Goal: Information Seeking & Learning: Learn about a topic

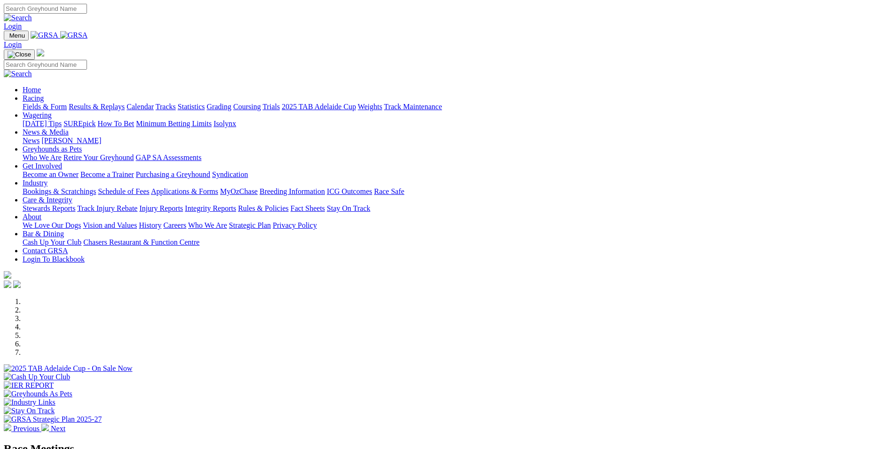
scroll to position [188, 0]
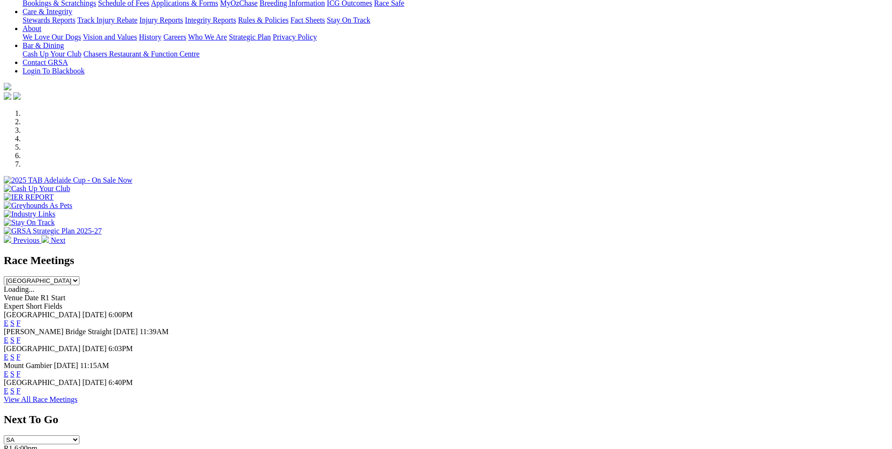
click at [21, 387] on link "F" at bounding box center [18, 391] width 4 height 8
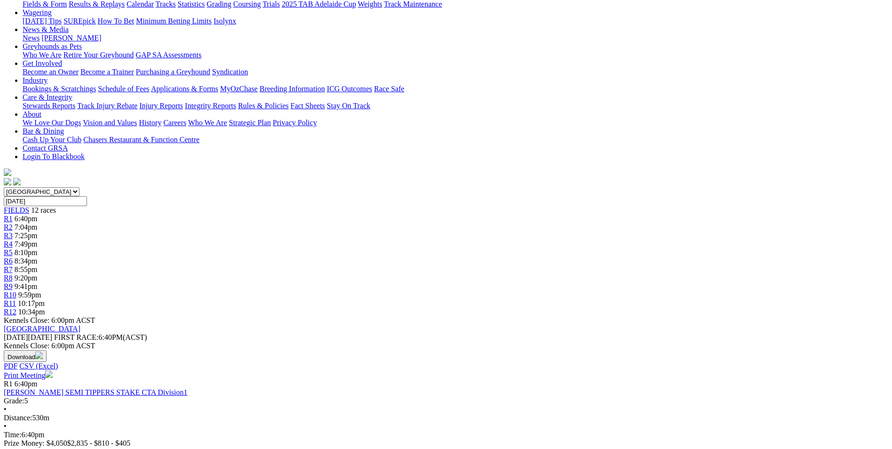
scroll to position [141, 0]
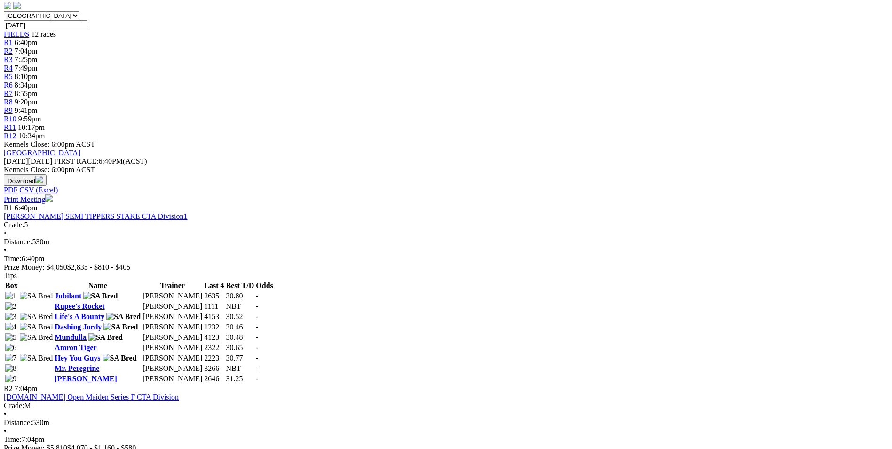
scroll to position [235, 0]
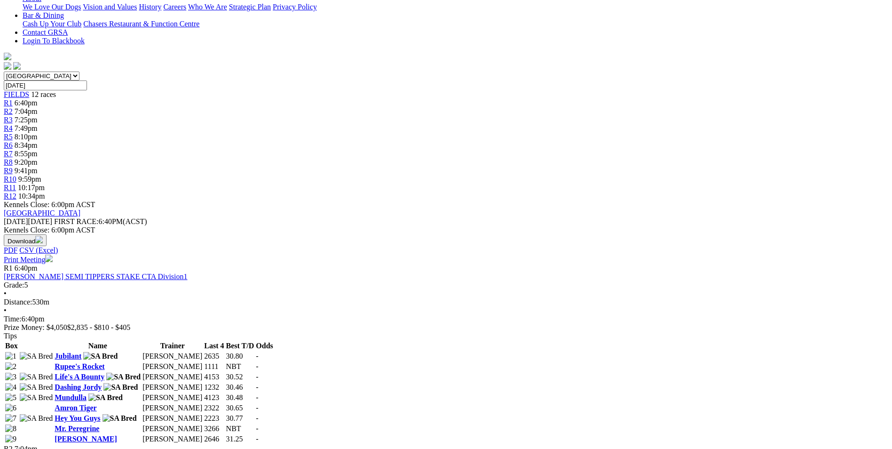
click at [104, 362] on link "Rupee's Rocket" at bounding box center [80, 366] width 50 height 8
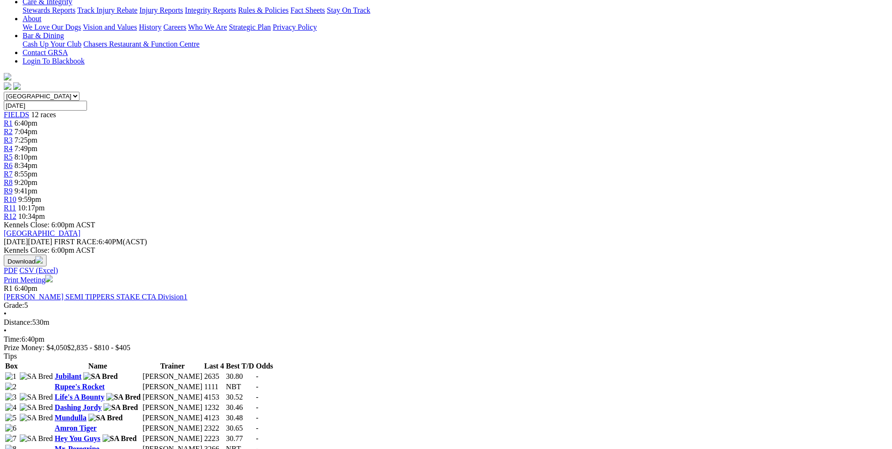
scroll to position [235, 0]
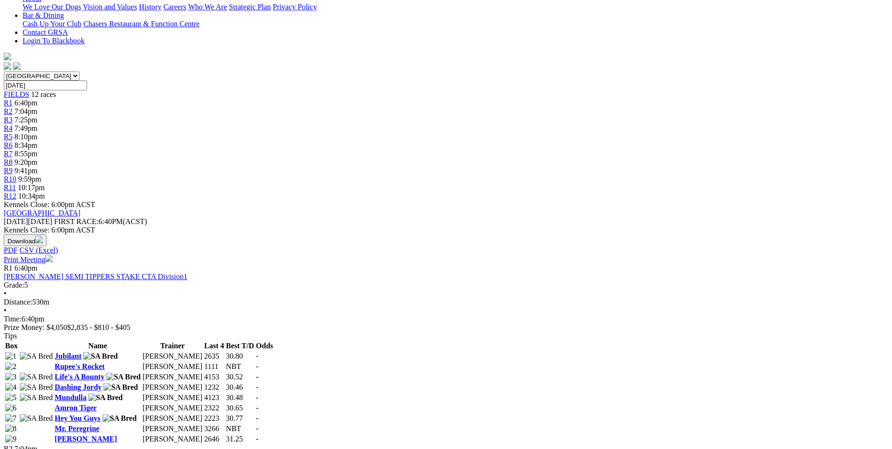
click at [117, 435] on link "Wyong Gresham" at bounding box center [86, 439] width 62 height 8
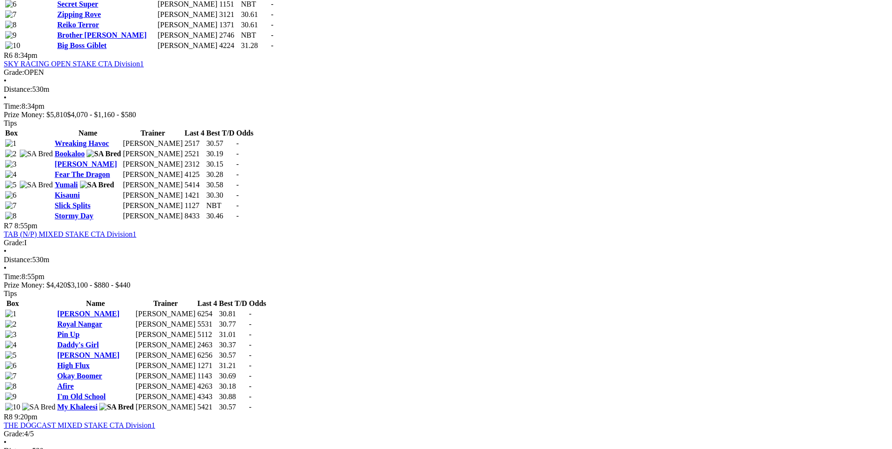
scroll to position [1270, 0]
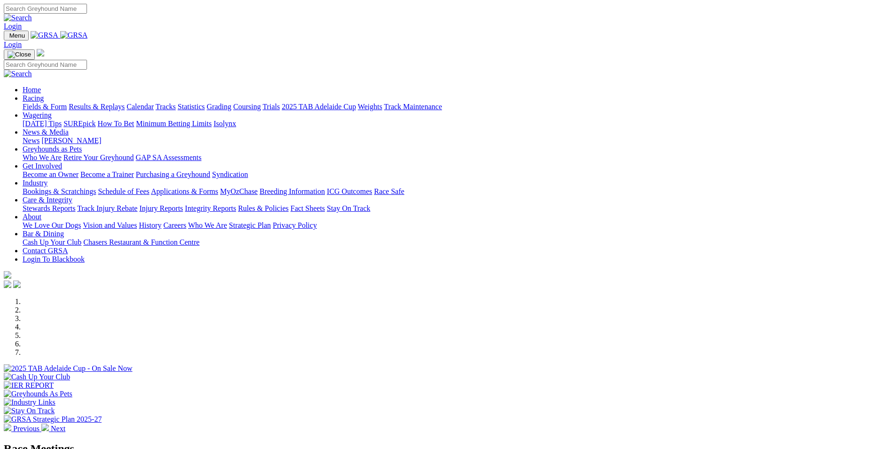
scroll to position [235, 0]
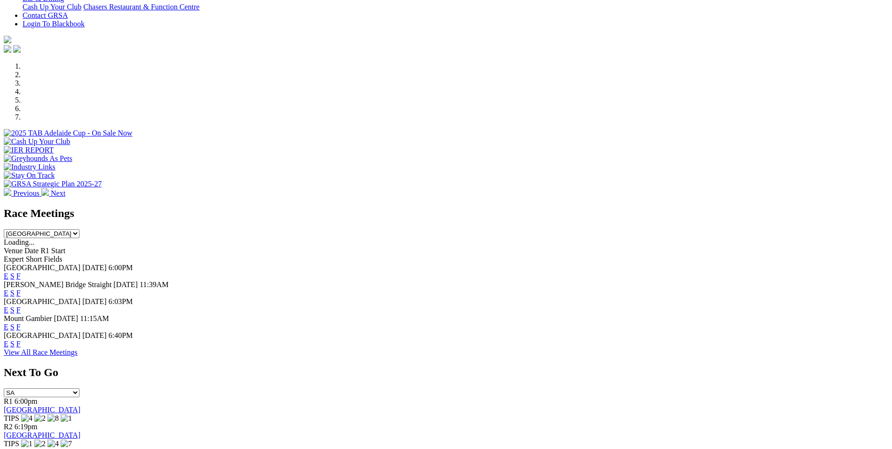
click at [21, 323] on link "F" at bounding box center [18, 327] width 4 height 8
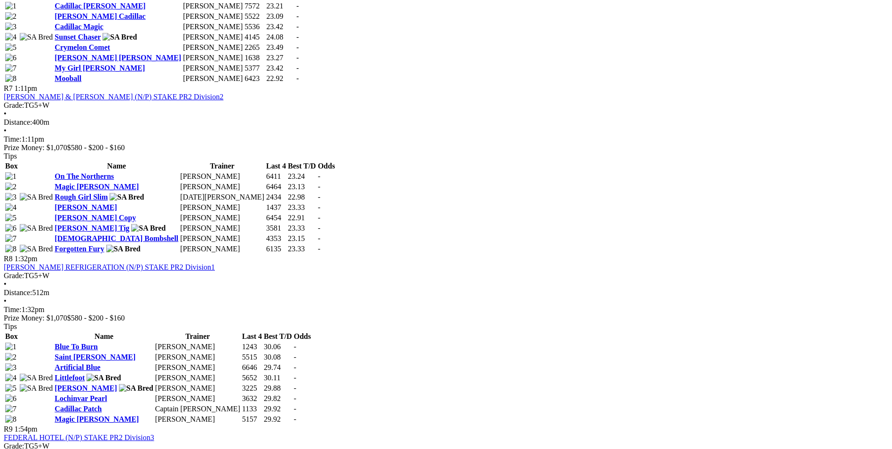
scroll to position [1411, 0]
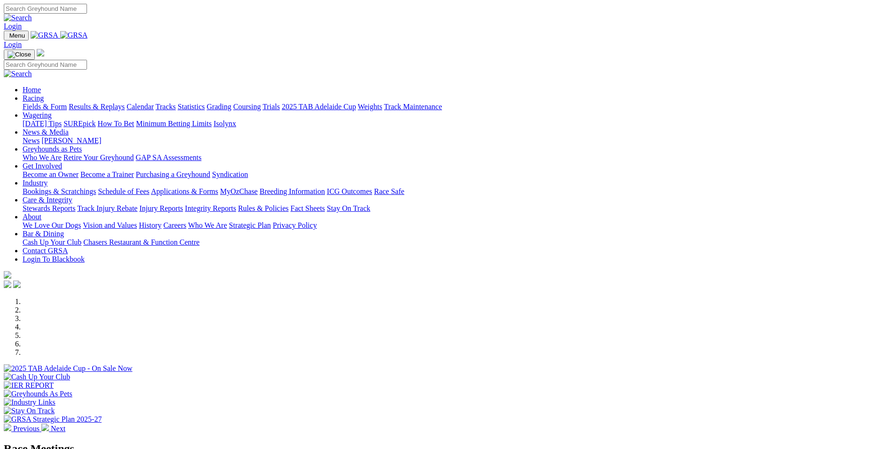
scroll to position [235, 0]
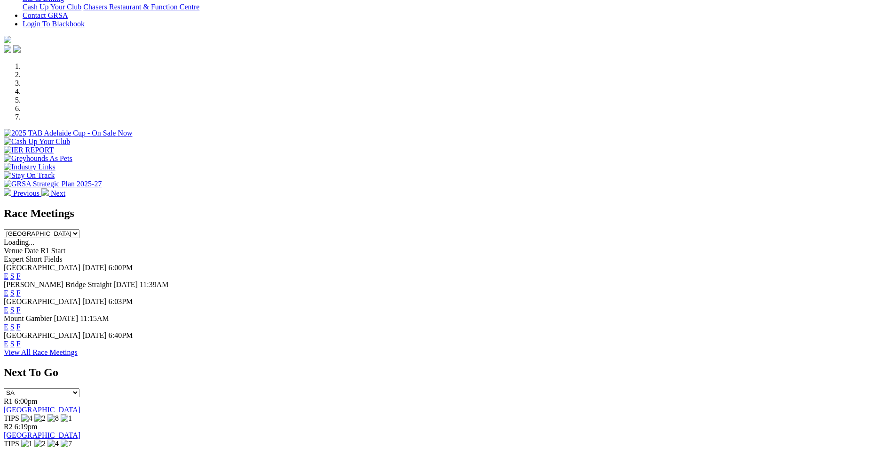
click at [21, 306] on link "F" at bounding box center [18, 310] width 4 height 8
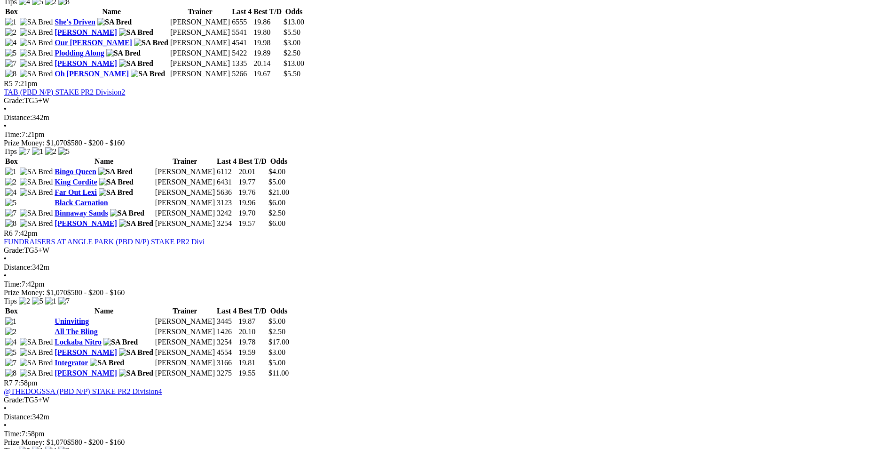
scroll to position [1082, 0]
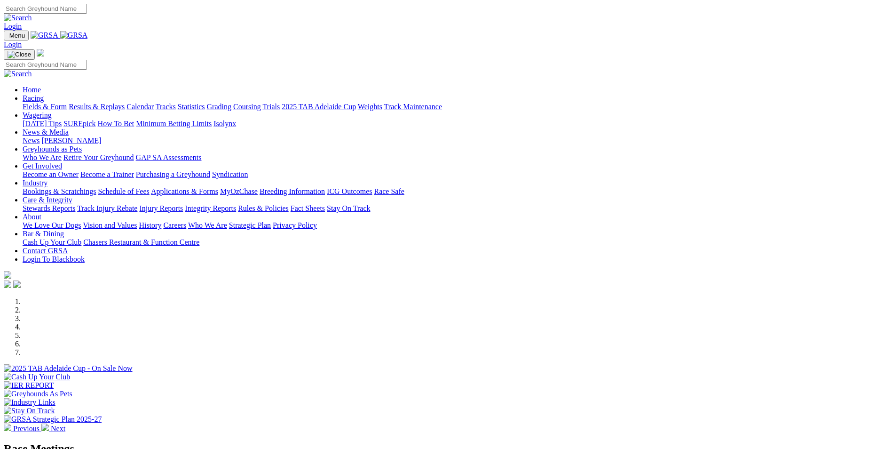
scroll to position [235, 0]
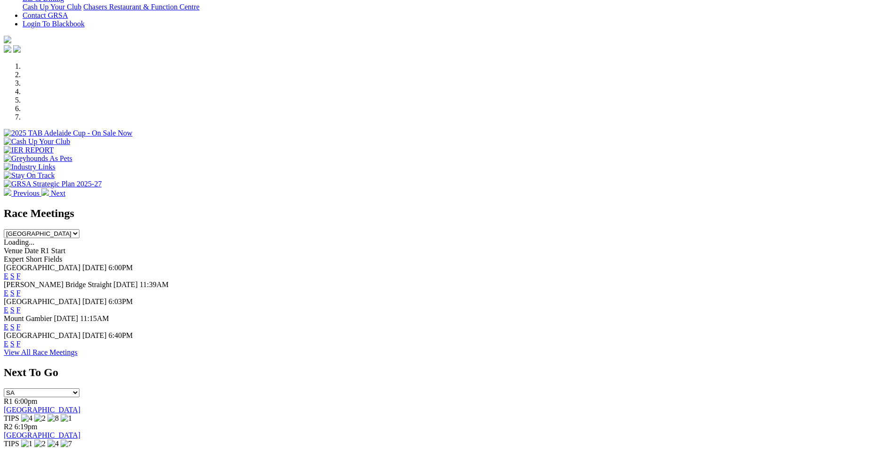
click at [21, 340] on link "F" at bounding box center [18, 344] width 4 height 8
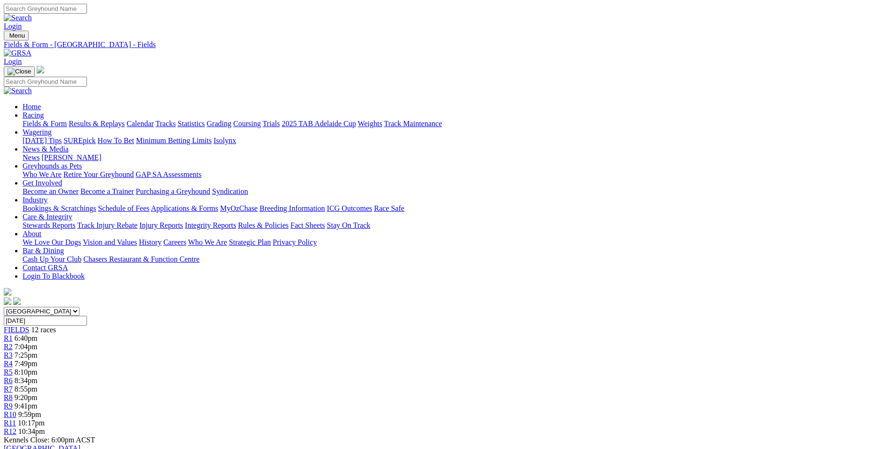
click at [154, 119] on link "Calendar" at bounding box center [139, 123] width 27 height 8
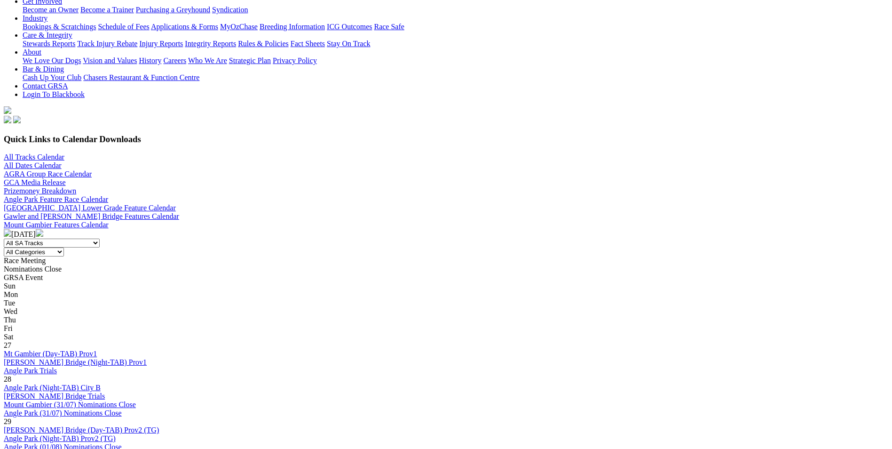
scroll to position [47, 0]
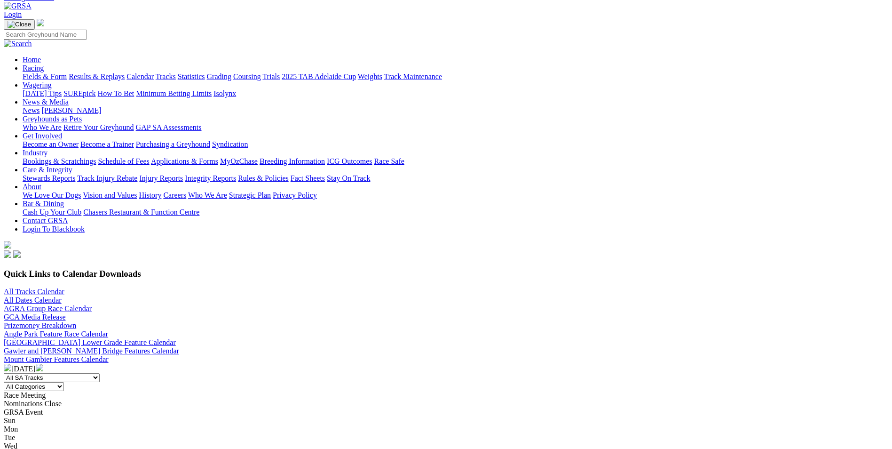
click at [43, 363] on img at bounding box center [40, 367] width 8 height 8
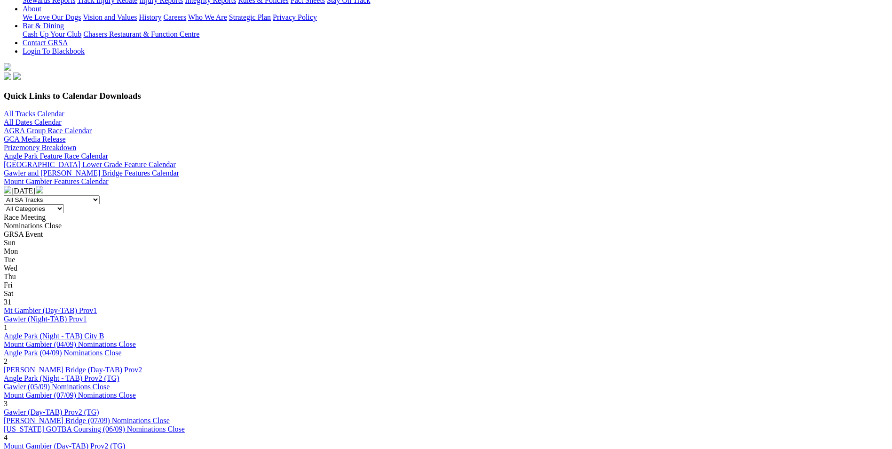
scroll to position [188, 0]
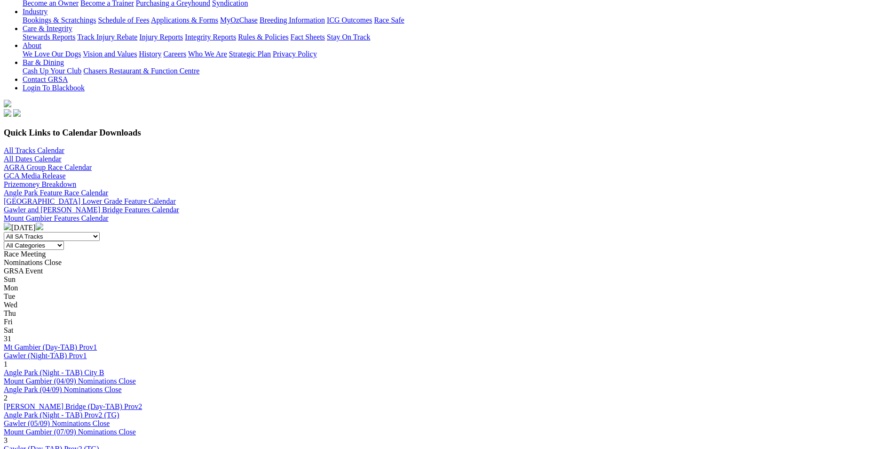
click at [104, 368] on link "Angle Park (Night - TAB) City B" at bounding box center [54, 372] width 101 height 8
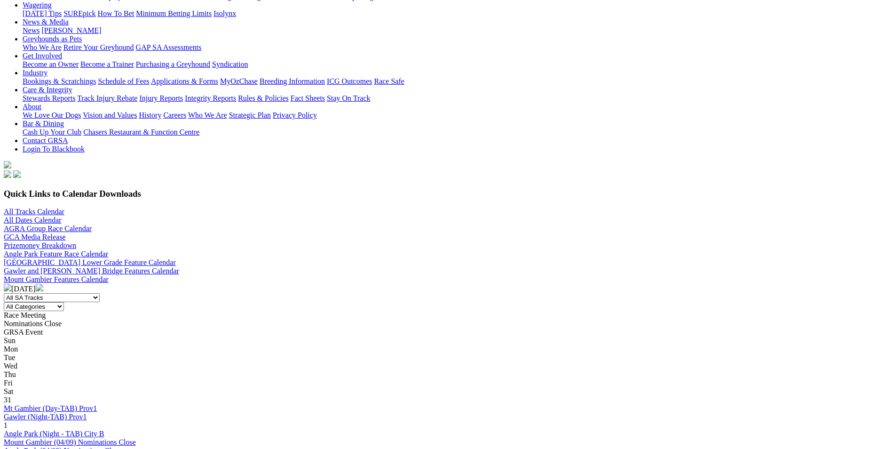
scroll to position [141, 0]
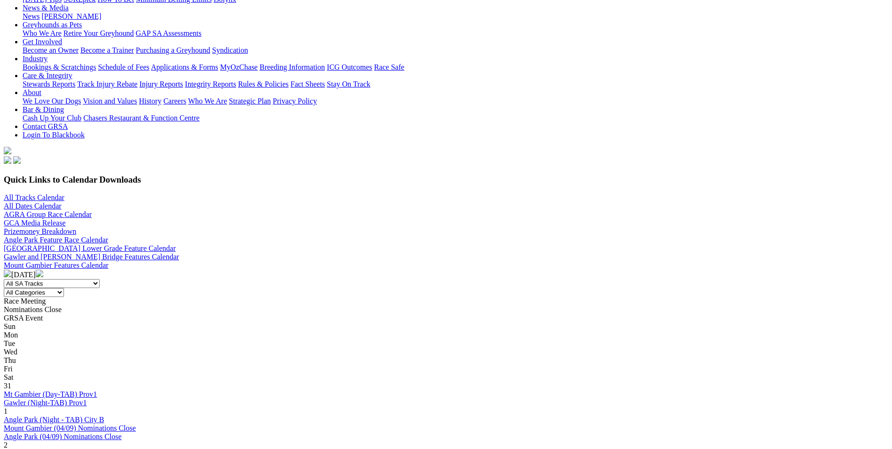
click at [87, 398] on link "Gawler (Night-TAB) Prov1" at bounding box center [45, 402] width 83 height 8
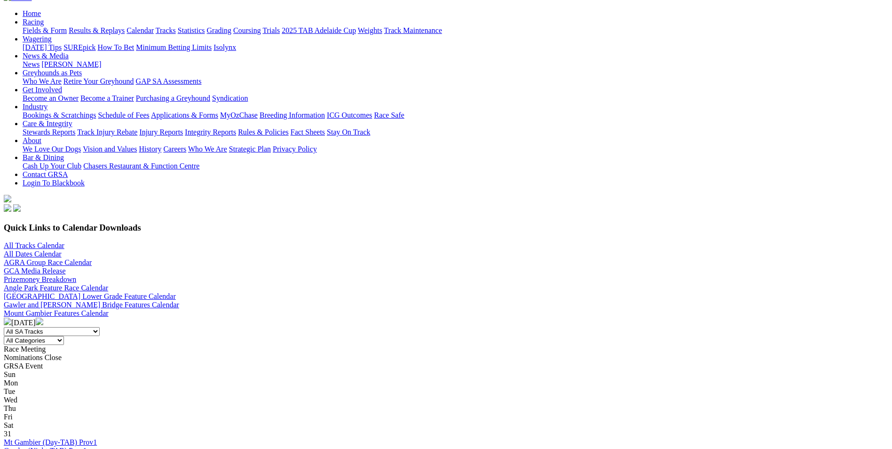
scroll to position [94, 0]
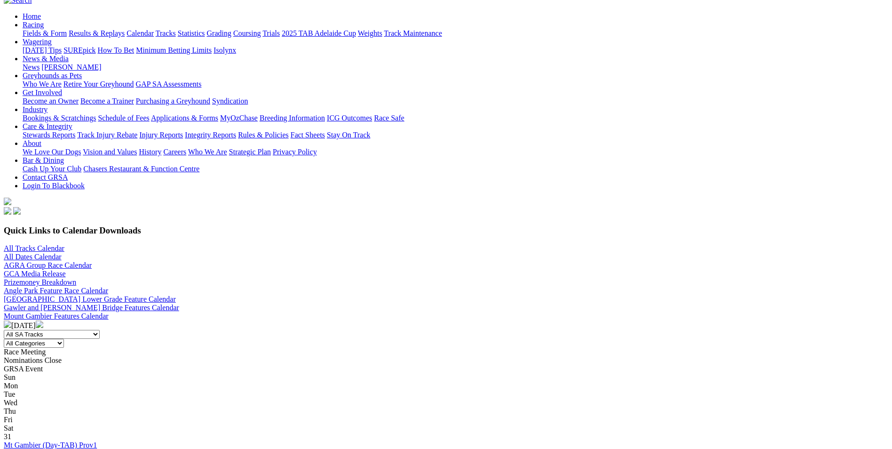
scroll to position [94, 0]
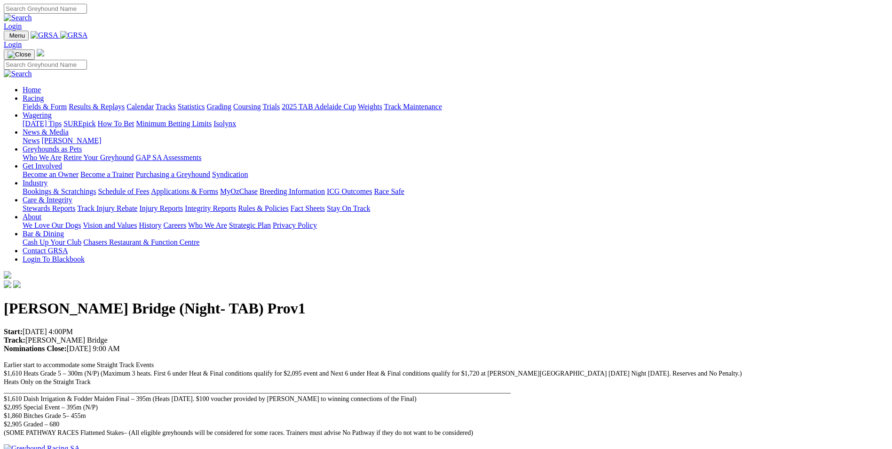
click at [47, 179] on link "Industry" at bounding box center [35, 183] width 25 height 8
click at [96, 187] on link "Bookings & Scratchings" at bounding box center [59, 191] width 73 height 8
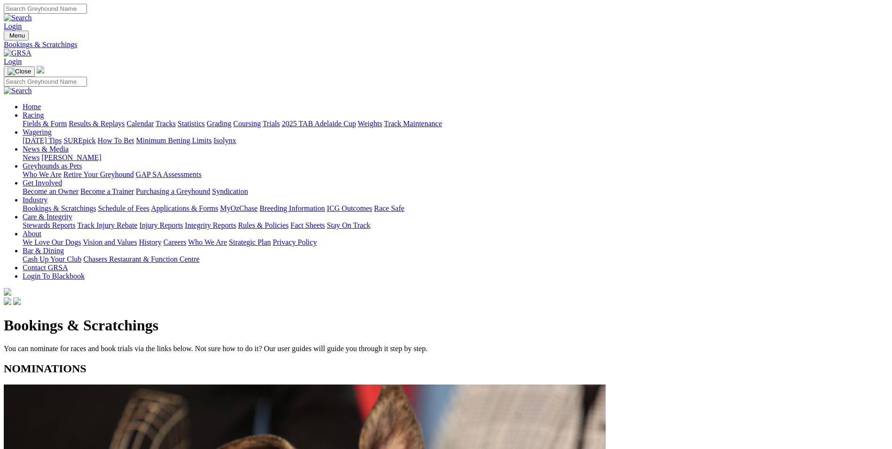
click at [69, 145] on link "News & Media" at bounding box center [46, 149] width 46 height 8
click at [101, 153] on link "[PERSON_NAME]" at bounding box center [71, 157] width 60 height 8
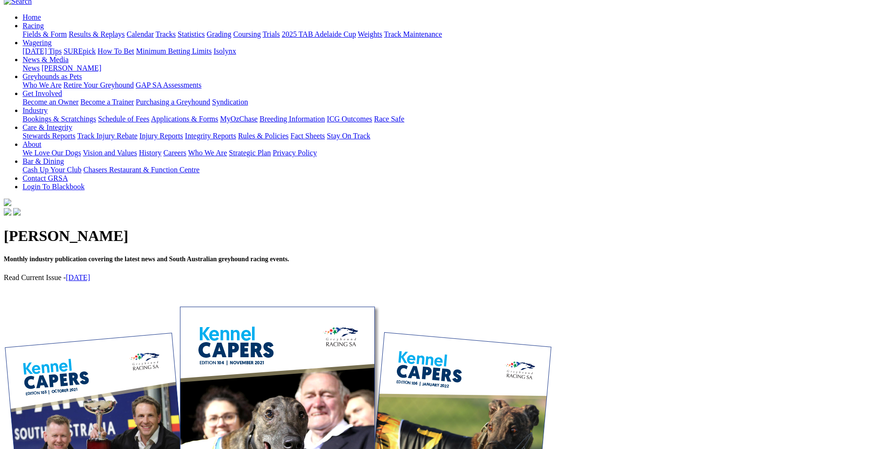
scroll to position [141, 0]
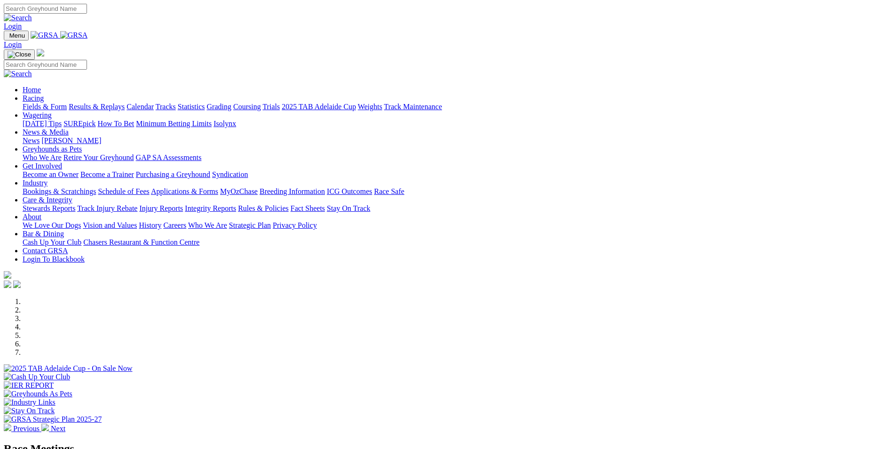
click at [261, 103] on link "Coursing" at bounding box center [247, 107] width 28 height 8
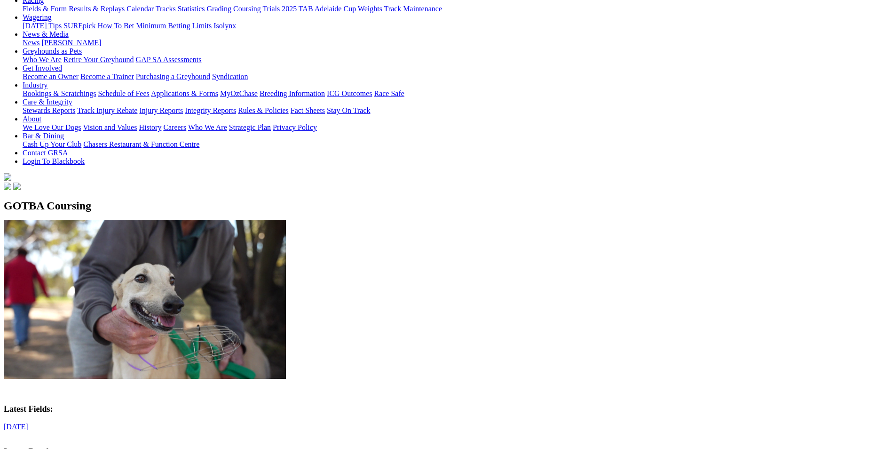
scroll to position [141, 0]
